Goal: Task Accomplishment & Management: Use online tool/utility

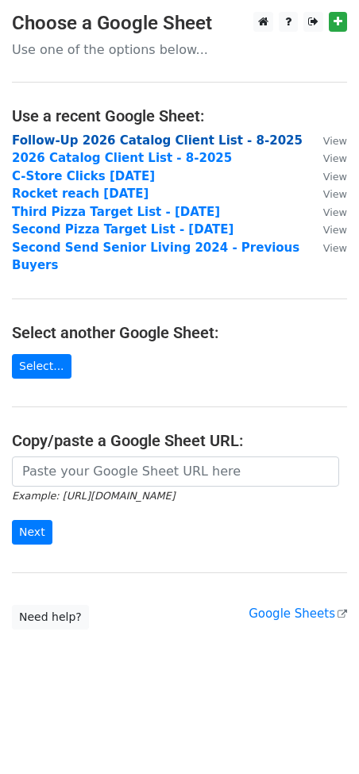
click at [43, 139] on strong "Follow-Up 2026 Catalog Client List - 8-2025" at bounding box center [157, 140] width 290 height 14
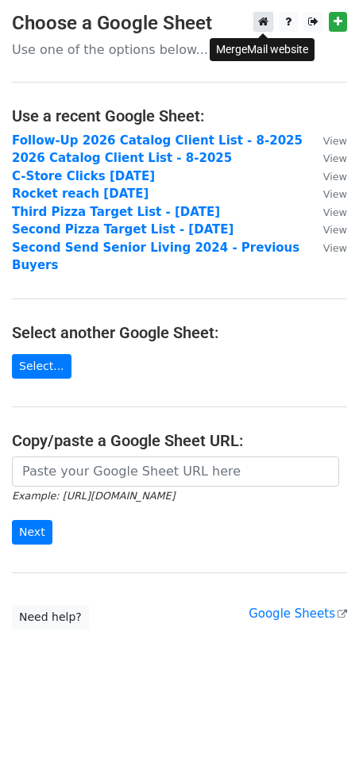
click at [262, 22] on icon at bounding box center [263, 21] width 10 height 11
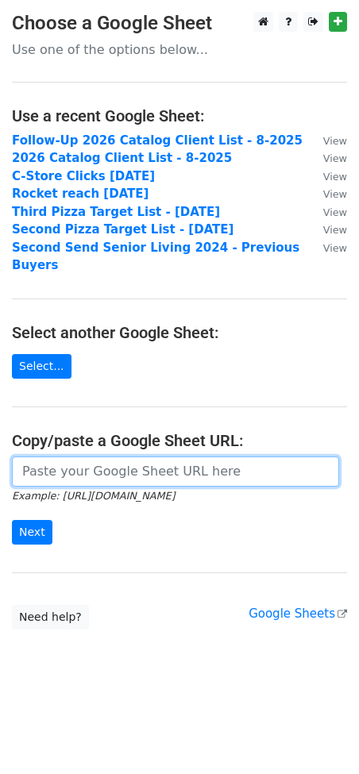
click at [61, 456] on input "url" at bounding box center [175, 471] width 327 height 30
paste input "https://docs.google.com/spreadsheets/d/1wX9DqaBlFj7qCgSexNArBQFm-OJfUtXdlaN6A2x…"
type input "https://docs.google.com/spreadsheets/d/1wX9DqaBlFj7qCgSexNArBQFm-OJfUtXdlaN6A2x…"
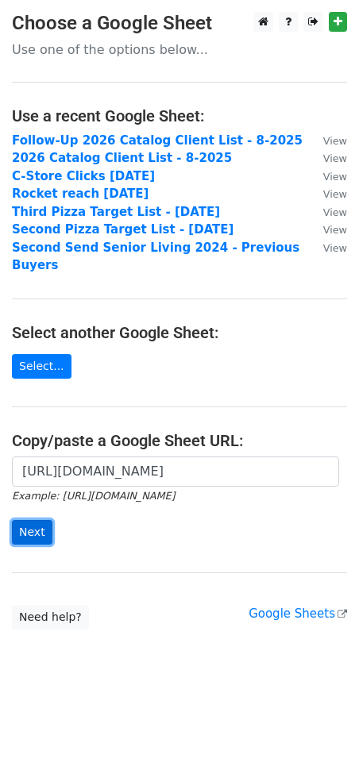
scroll to position [0, 0]
click at [33, 520] on input "Next" at bounding box center [32, 532] width 40 height 25
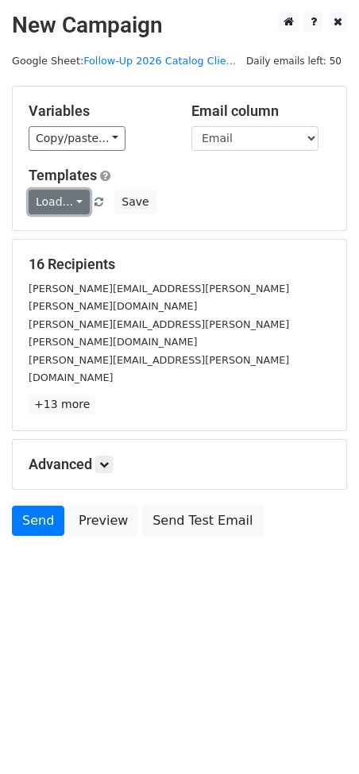
click at [57, 198] on link "Load..." at bounding box center [59, 202] width 61 height 25
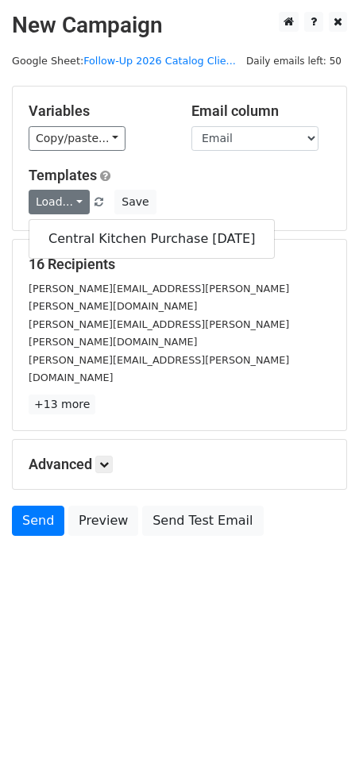
click at [169, 167] on h5 "Templates" at bounding box center [180, 175] width 302 height 17
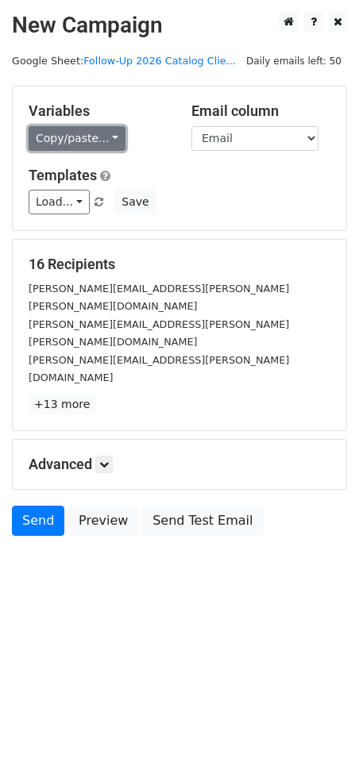
click at [94, 135] on link "Copy/paste..." at bounding box center [77, 138] width 97 height 25
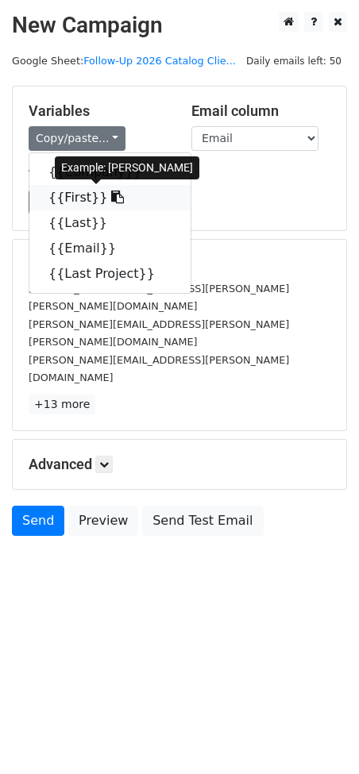
click at [67, 203] on link "{{First}}" at bounding box center [109, 197] width 161 height 25
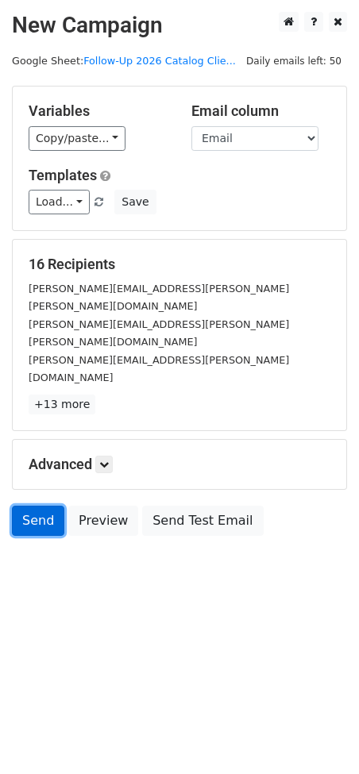
click at [34, 506] on link "Send" at bounding box center [38, 521] width 52 height 30
